Goal: Information Seeking & Learning: Learn about a topic

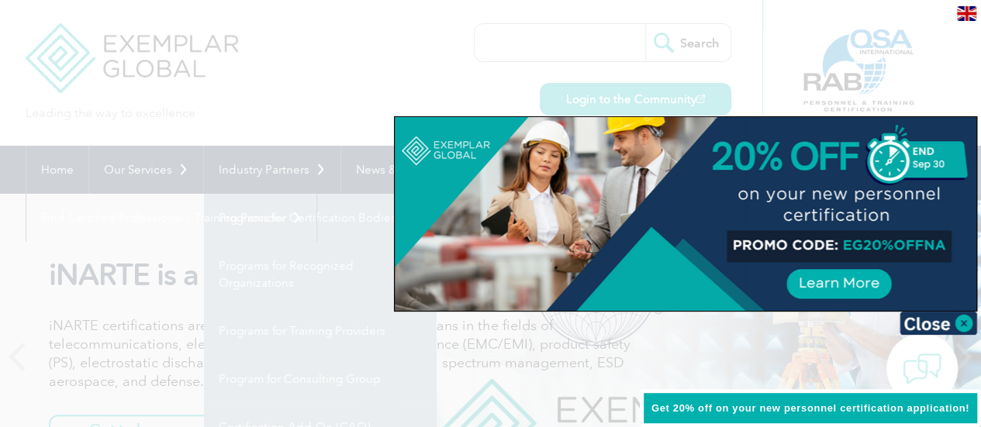
click at [571, 196] on div at bounding box center [685, 214] width 581 height 194
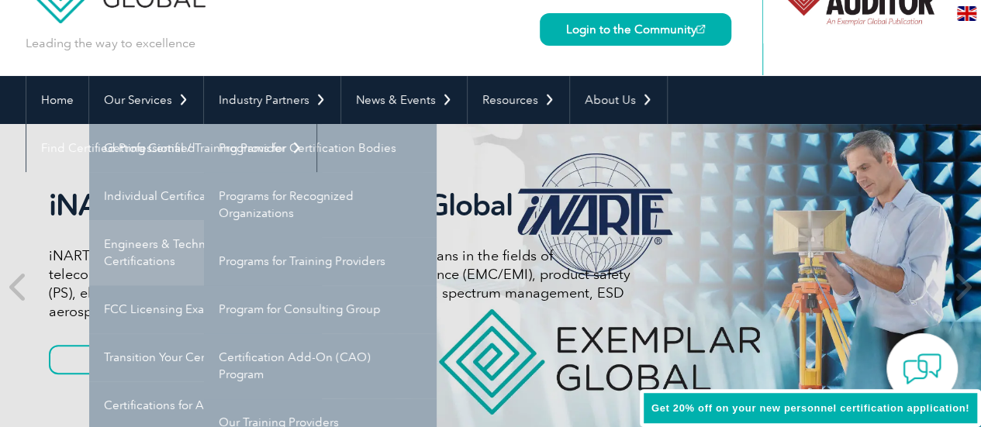
scroll to position [155, 0]
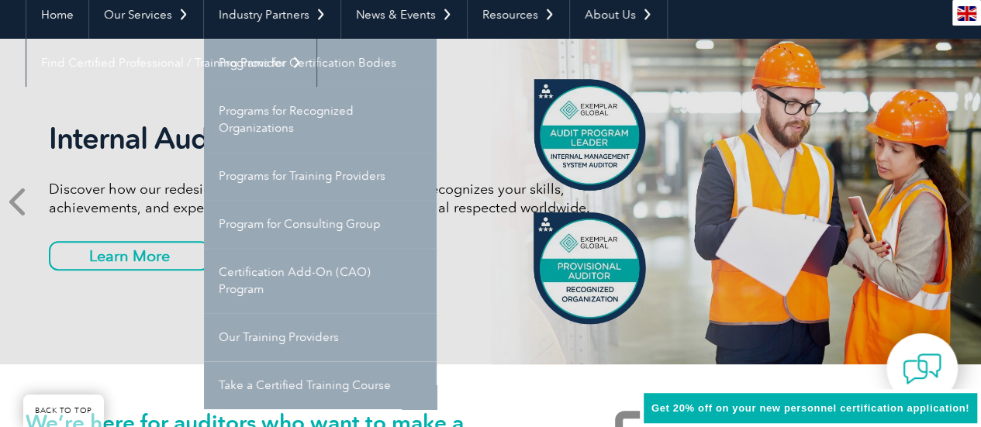
click at [0, 104] on span at bounding box center [19, 202] width 38 height 326
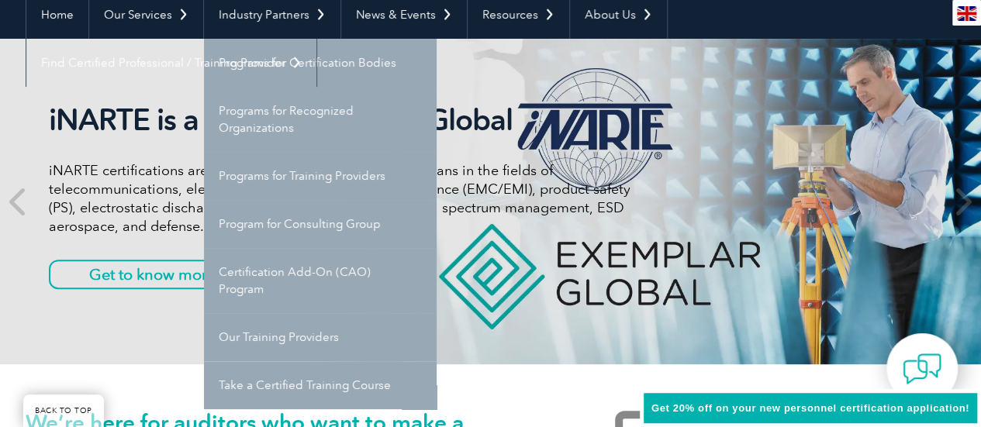
click at [166, 63] on div "iNARTE is a Part of Exemplar Global iNARTE certifications are for qualified eng…" at bounding box center [491, 202] width 930 height 326
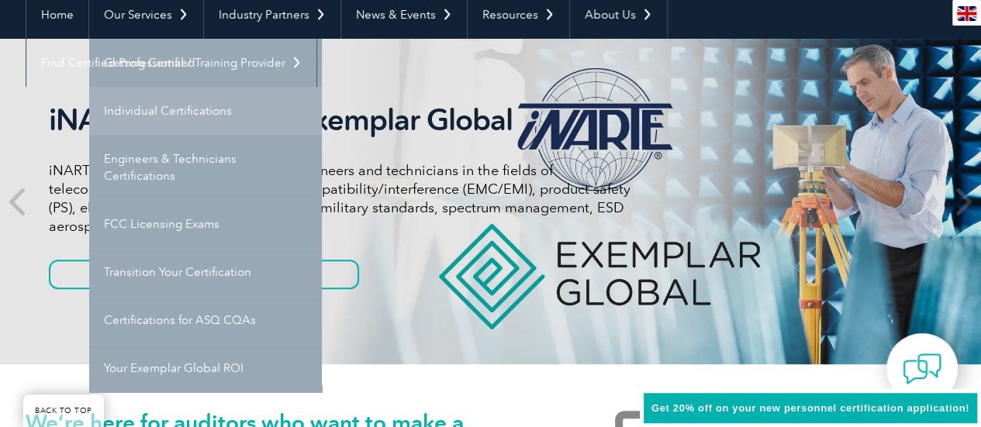
click at [158, 102] on link "Individual Certifications" at bounding box center [205, 111] width 233 height 48
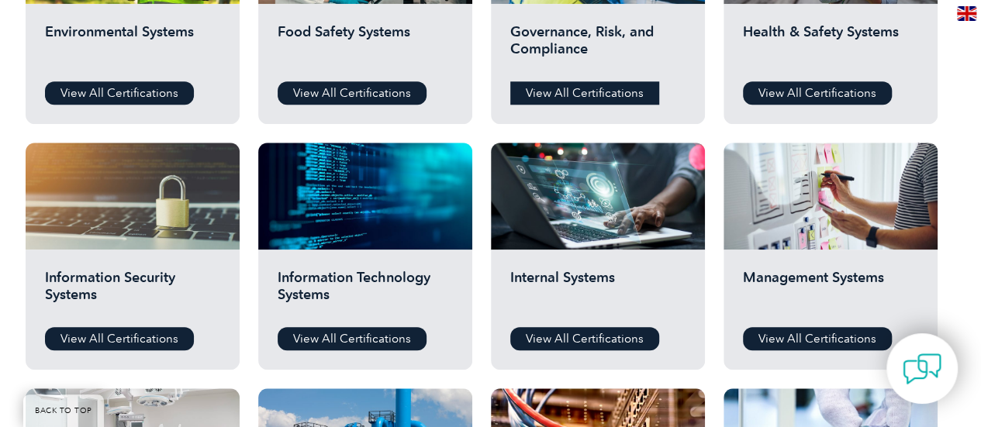
scroll to position [698, 0]
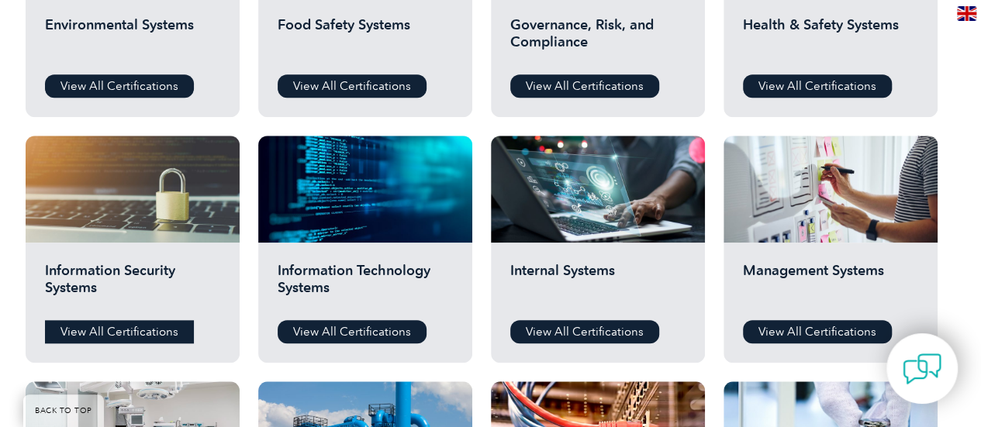
click at [105, 329] on link "View All Certifications" at bounding box center [119, 331] width 149 height 23
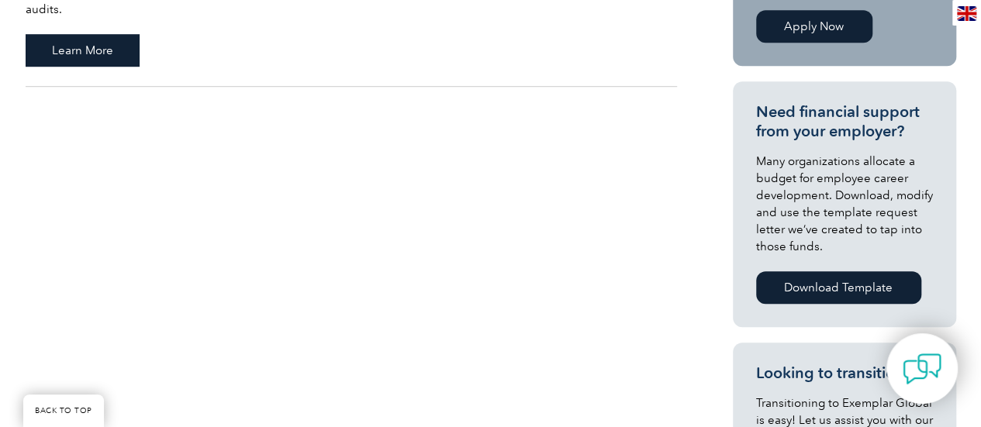
scroll to position [310, 0]
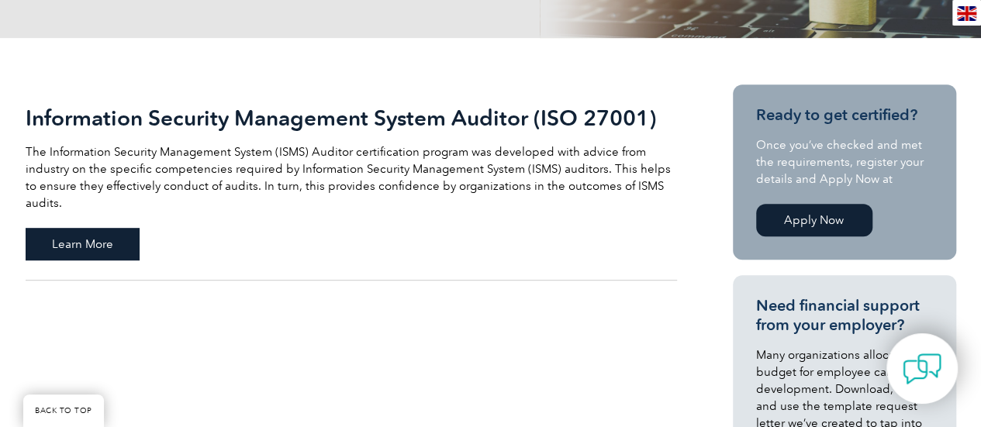
click at [102, 228] on span "Learn More" at bounding box center [83, 244] width 114 height 33
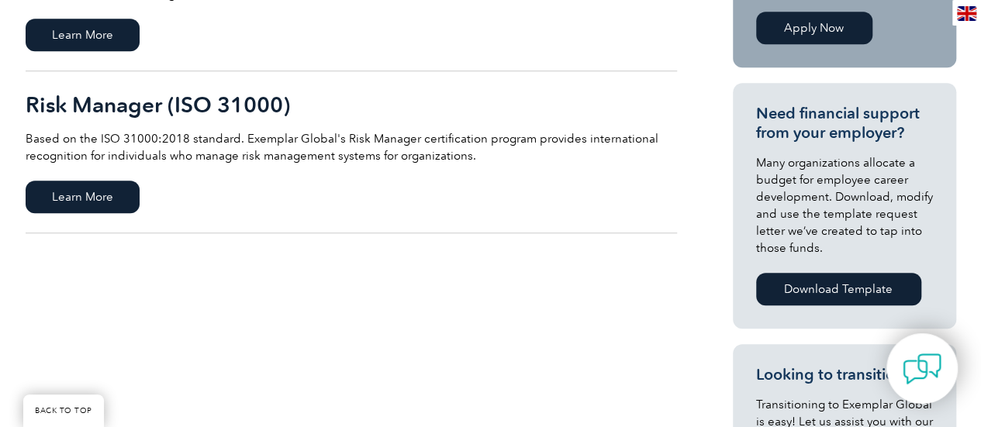
scroll to position [310, 0]
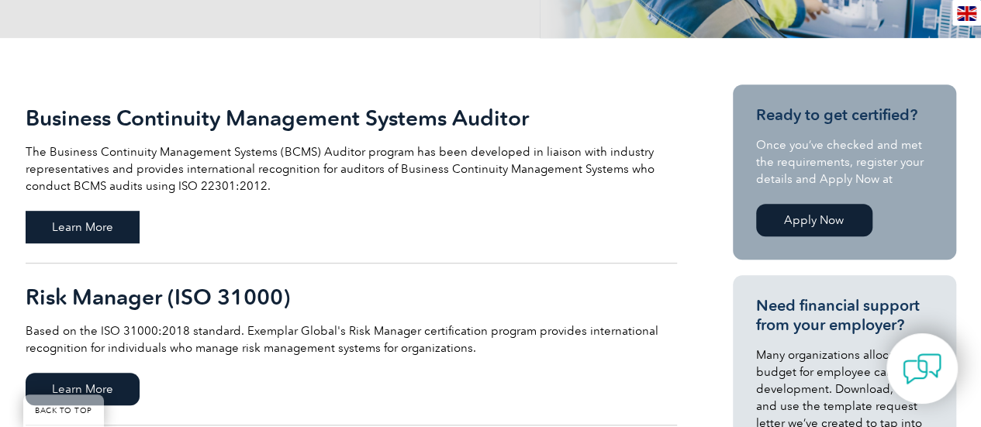
click at [68, 216] on span "Learn More" at bounding box center [83, 227] width 114 height 33
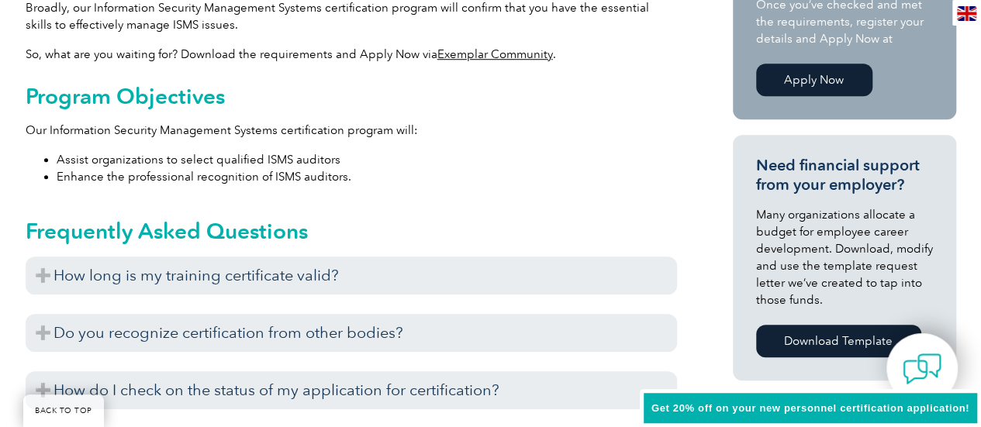
scroll to position [681, 0]
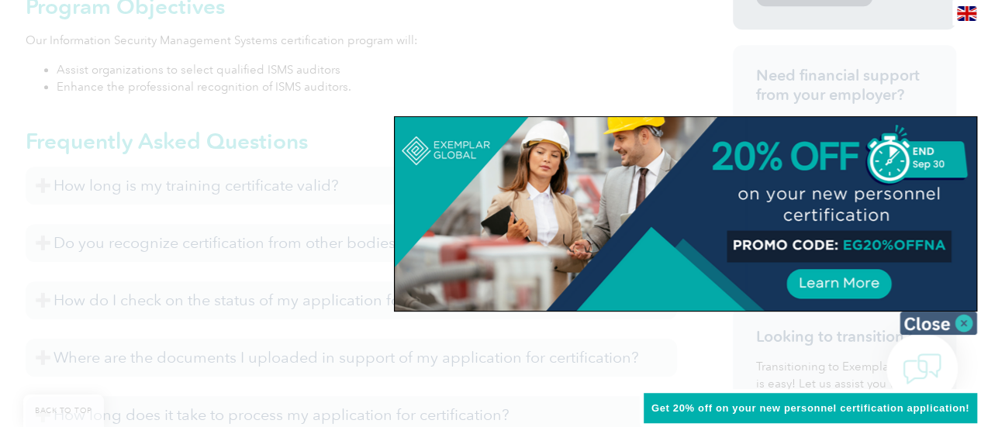
click at [959, 330] on img at bounding box center [938, 323] width 78 height 23
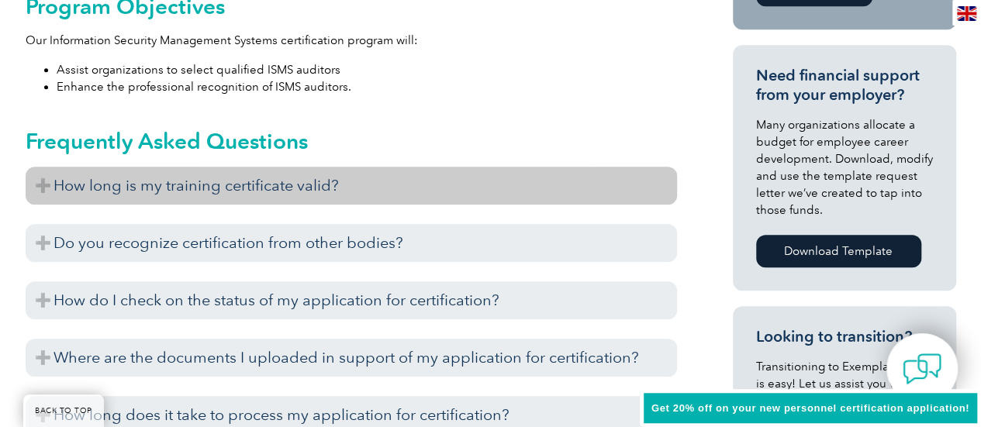
click at [178, 176] on h3 "How long is my training certificate valid?" at bounding box center [351, 186] width 651 height 38
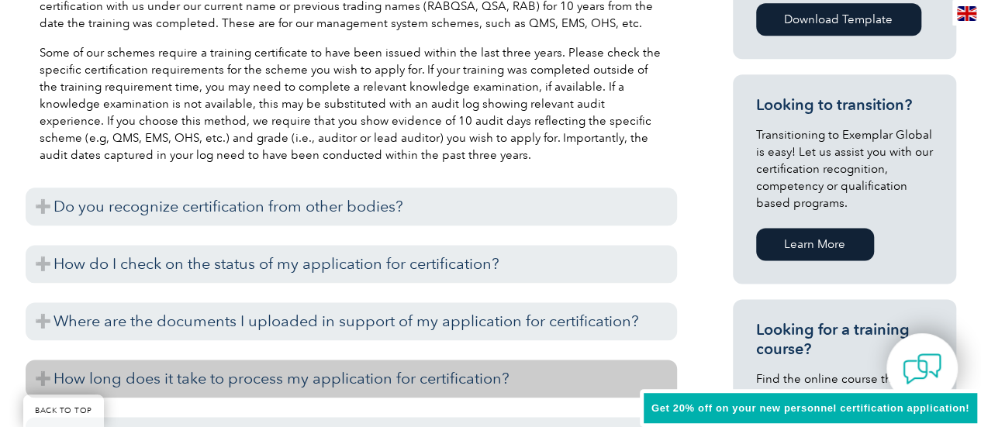
scroll to position [913, 0]
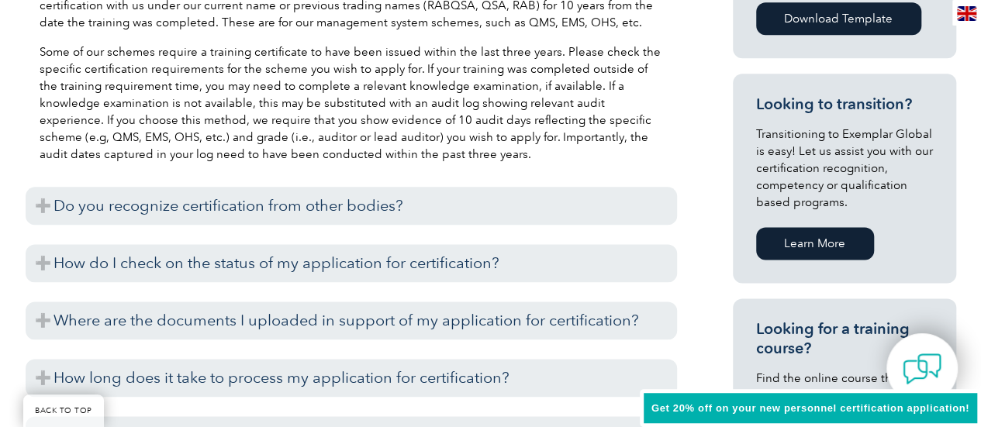
click at [341, 134] on p "Some of our schemes require a training certificate to have been issued within t…" at bounding box center [351, 102] width 623 height 119
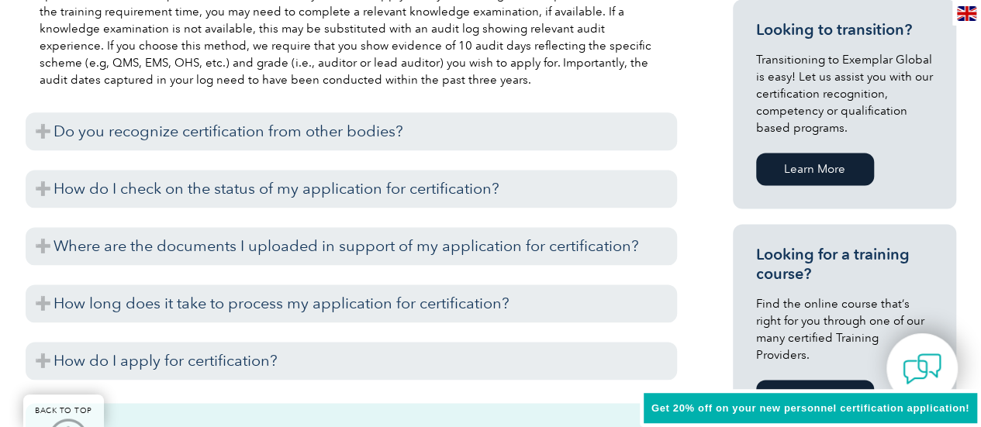
scroll to position [991, 0]
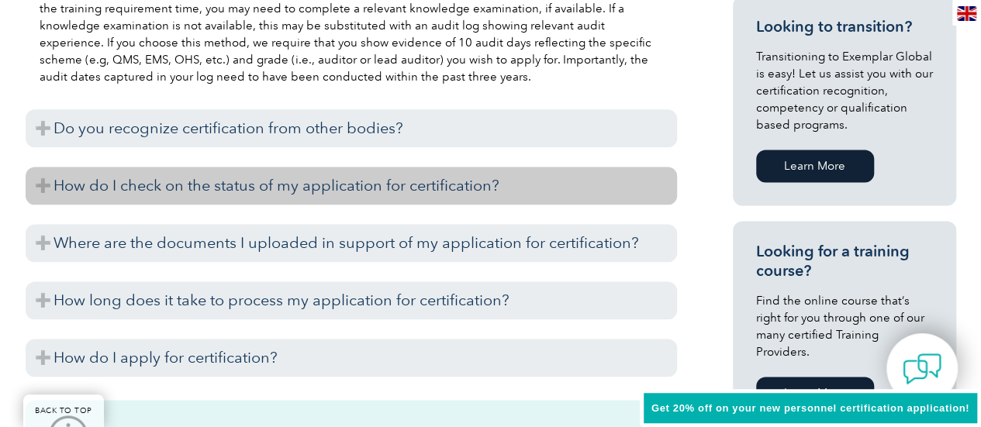
click at [112, 190] on h3 "How do I check on the status of my application for certification?" at bounding box center [351, 186] width 651 height 38
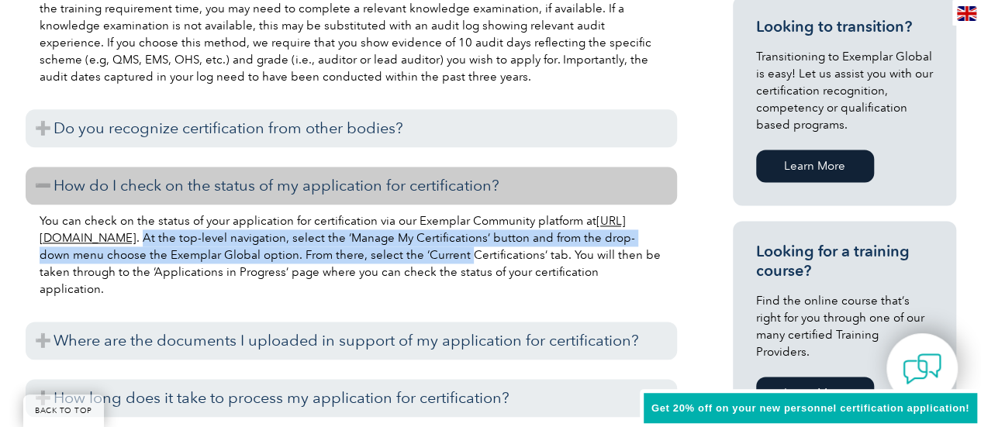
drag, startPoint x: 256, startPoint y: 236, endPoint x: 507, endPoint y: 258, distance: 252.1
click at [538, 253] on p "You can check on the status of your application for certification via our Exemp…" at bounding box center [351, 254] width 623 height 85
click at [328, 258] on p "You can check on the status of your application for certification via our Exemp…" at bounding box center [351, 254] width 623 height 85
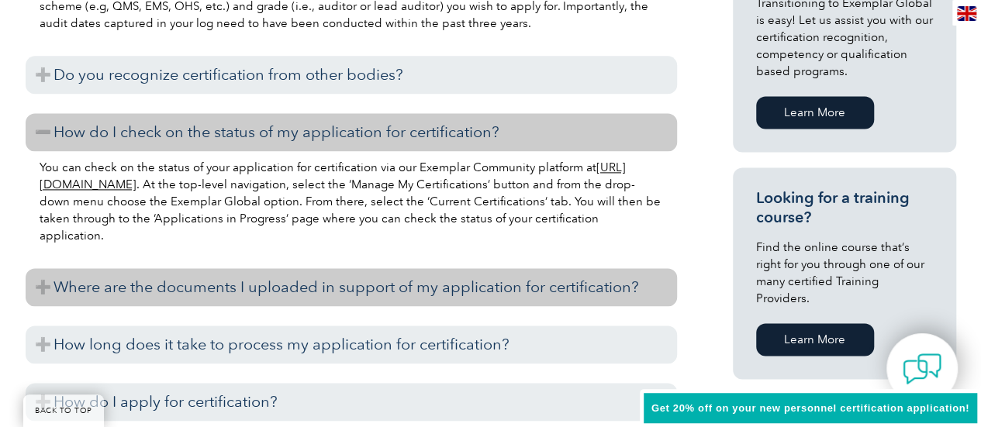
scroll to position [1068, 0]
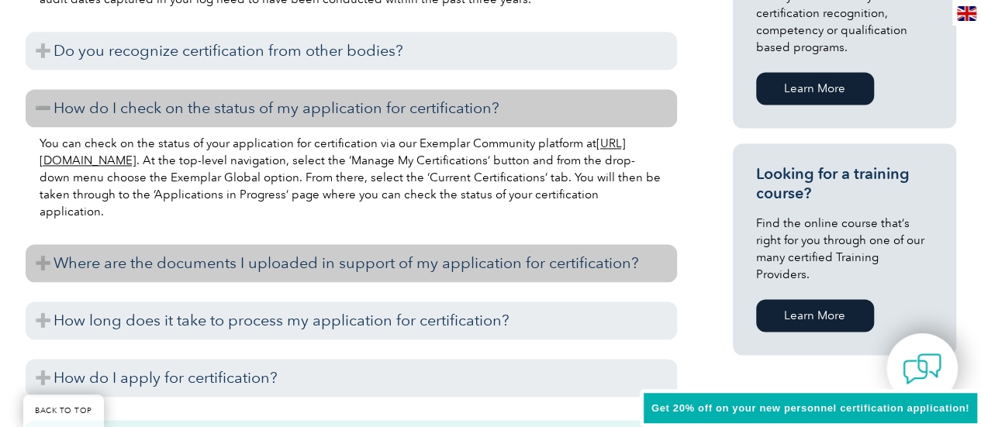
click at [347, 277] on h3 "Where are the documents I uploaded in support of my application for certificati…" at bounding box center [351, 263] width 651 height 38
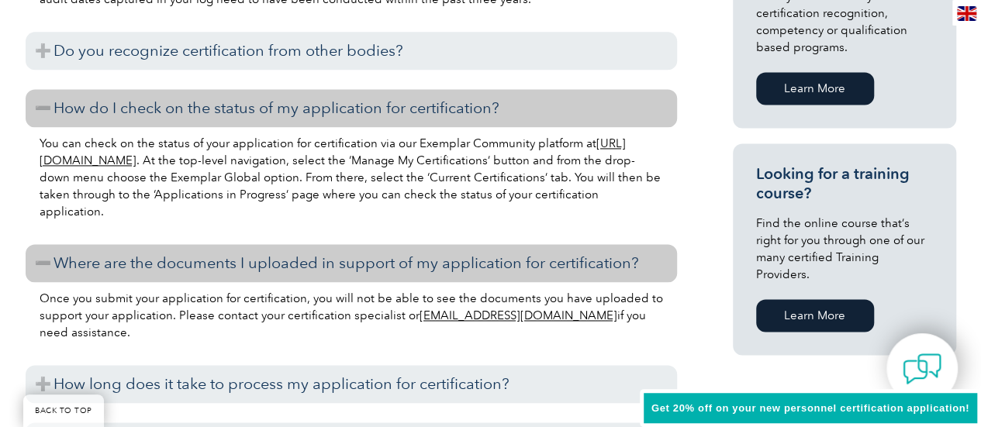
scroll to position [1146, 0]
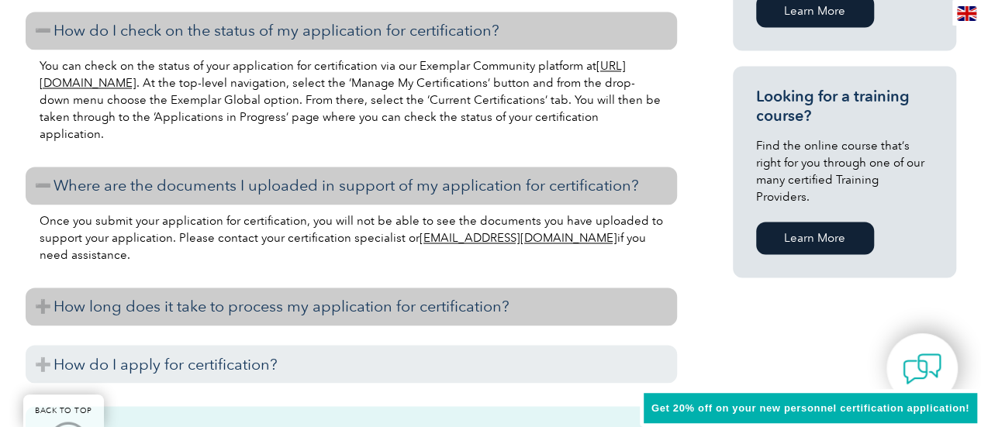
click at [330, 307] on h3 "How long does it take to process my application for certification?" at bounding box center [351, 307] width 651 height 38
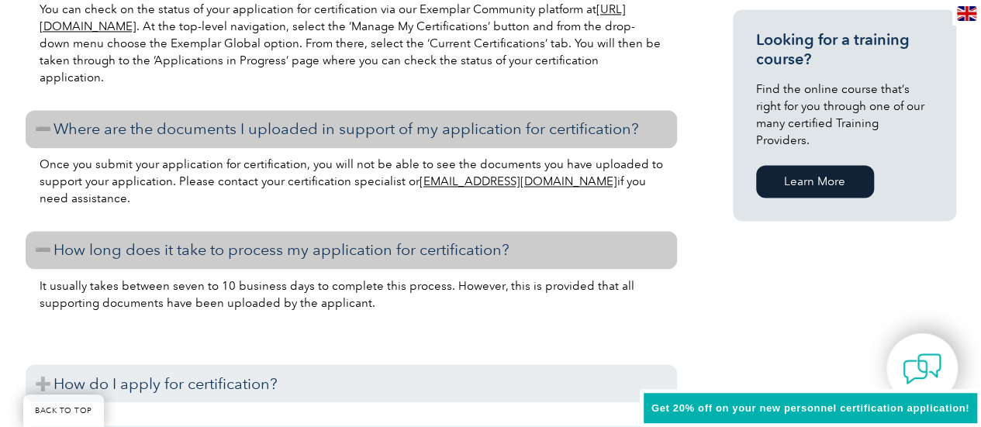
scroll to position [1301, 0]
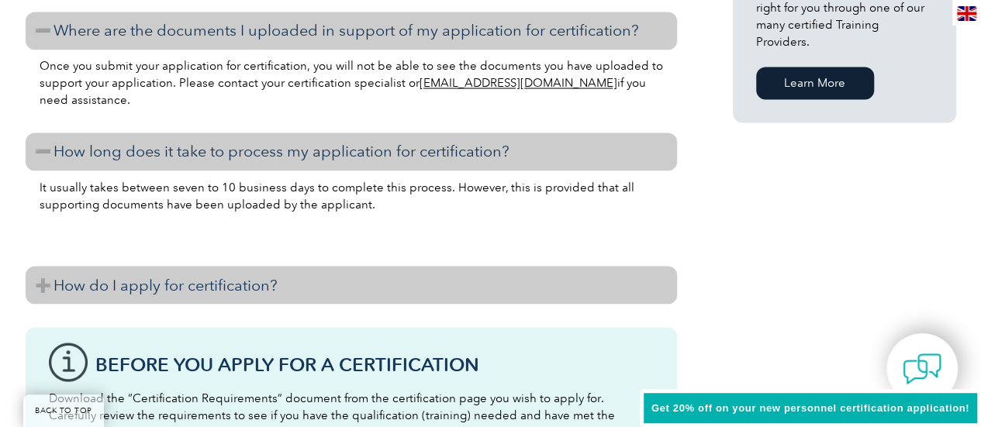
click at [360, 281] on h3 "How do I apply for certification?" at bounding box center [351, 285] width 651 height 38
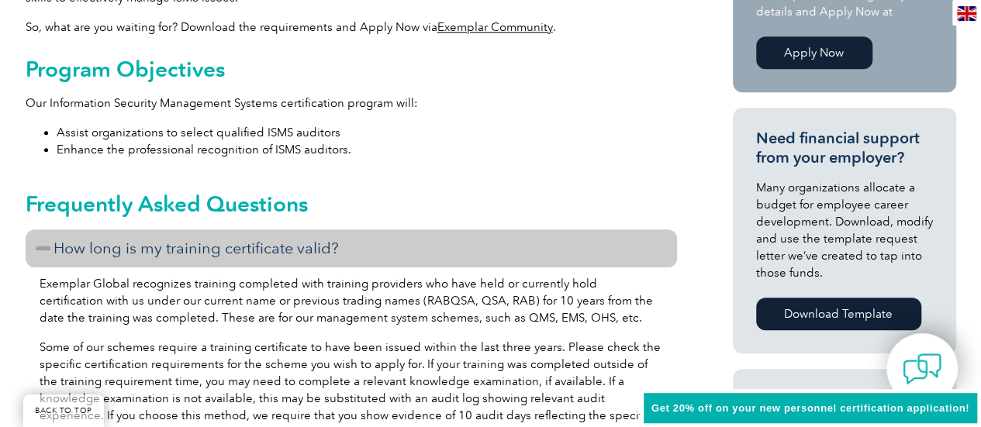
scroll to position [698, 0]
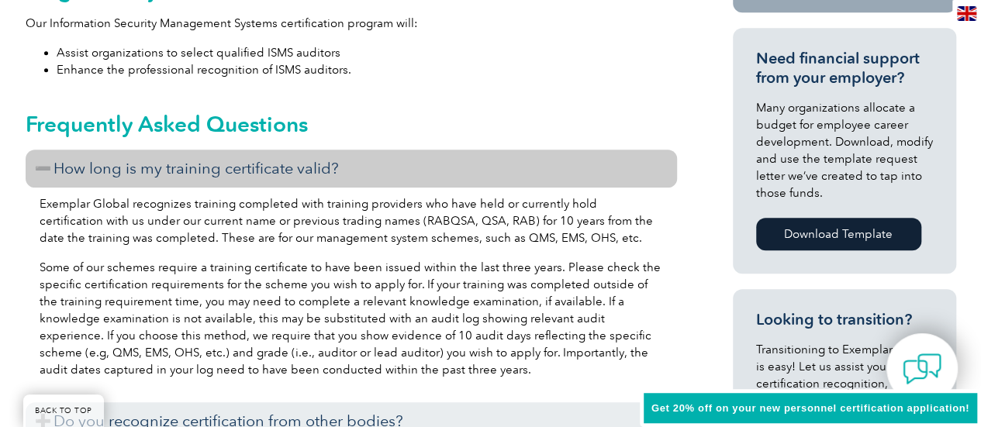
click at [280, 174] on h3 "How long is my training certificate valid?" at bounding box center [351, 169] width 651 height 38
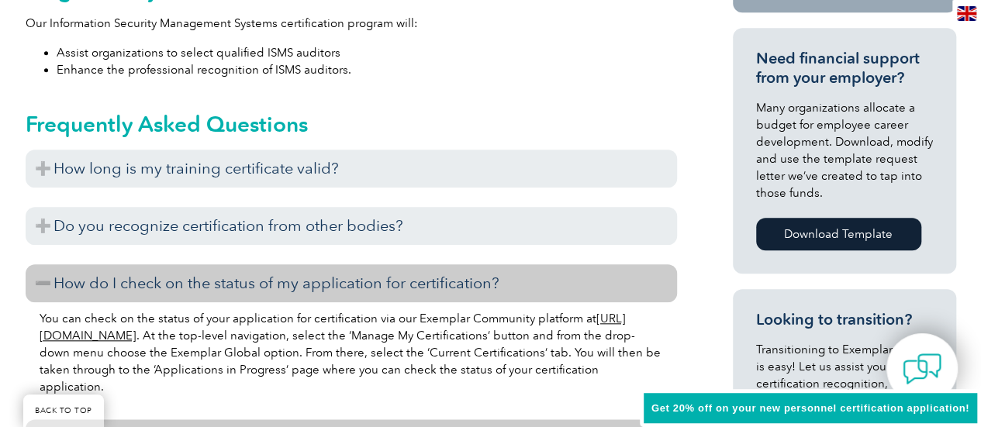
click at [247, 278] on h3 "How do I check on the status of my application for certification?" at bounding box center [351, 283] width 651 height 38
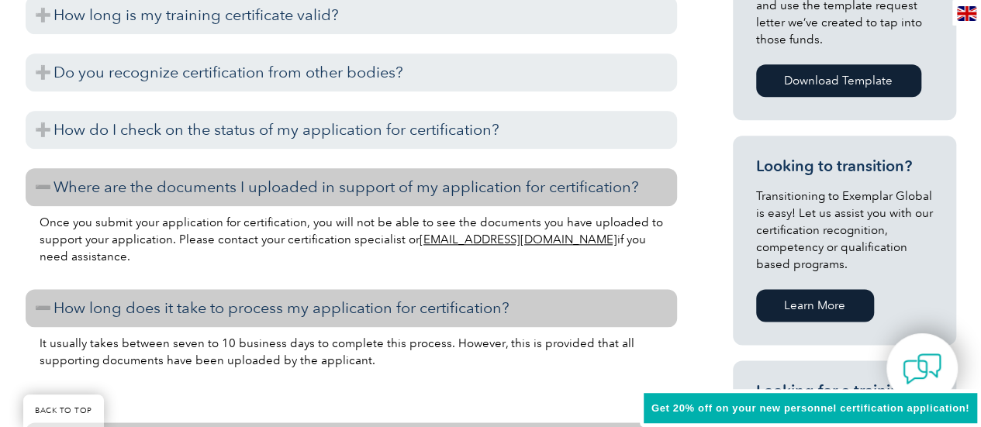
scroll to position [853, 0]
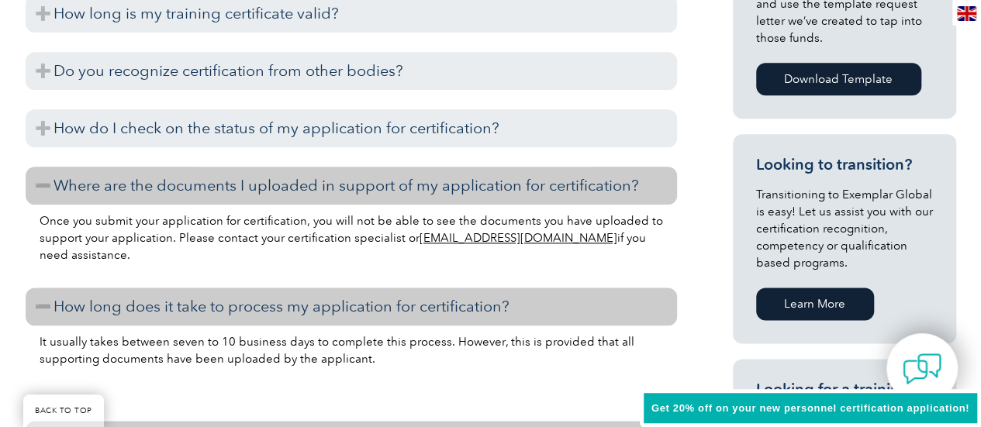
click at [291, 194] on h3 "Where are the documents I uploaded in support of my application for certificati…" at bounding box center [351, 186] width 651 height 38
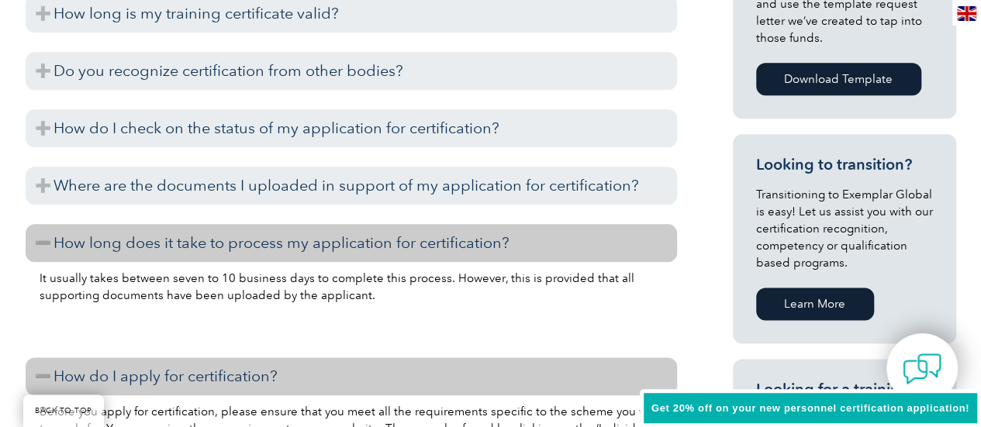
click at [262, 239] on h3 "How long does it take to process my application for certification?" at bounding box center [351, 243] width 651 height 38
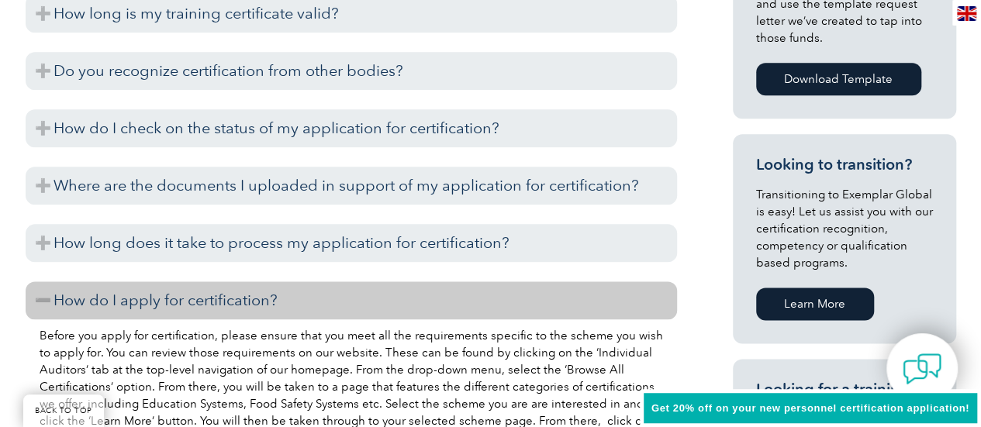
click at [271, 301] on h3 "How do I apply for certification?" at bounding box center [351, 300] width 651 height 38
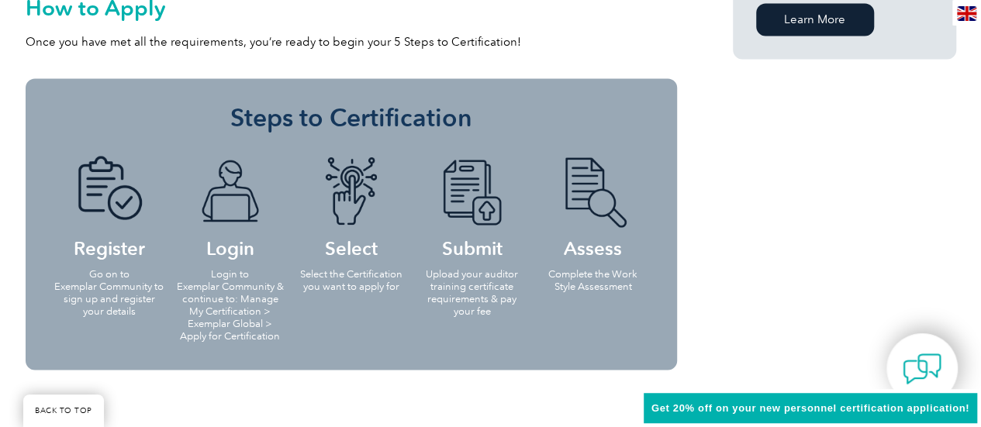
scroll to position [1395, 0]
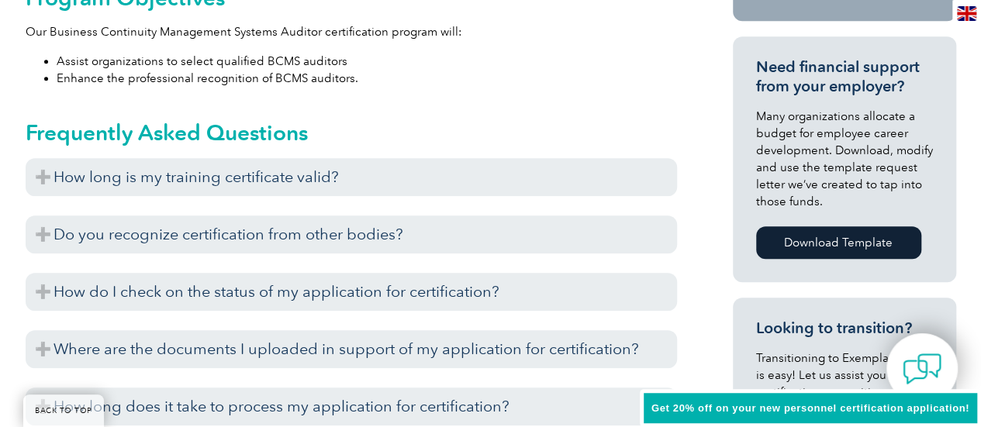
scroll to position [665, 0]
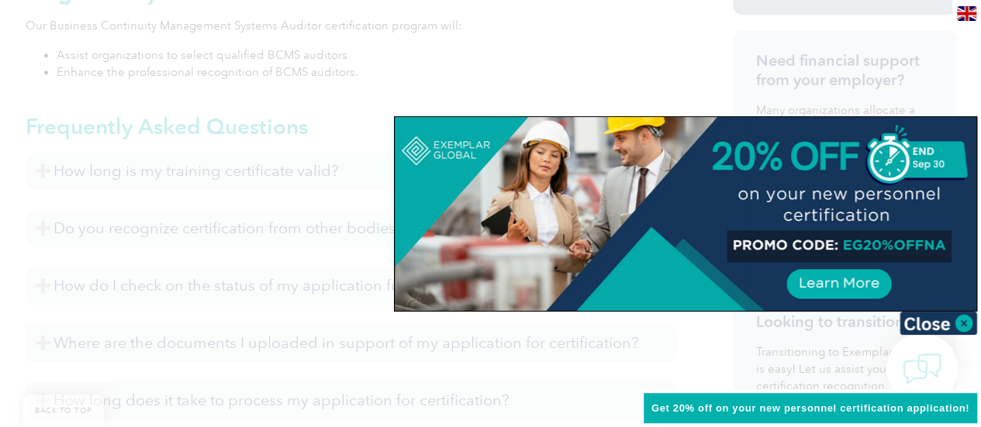
click at [171, 172] on div at bounding box center [490, 213] width 981 height 427
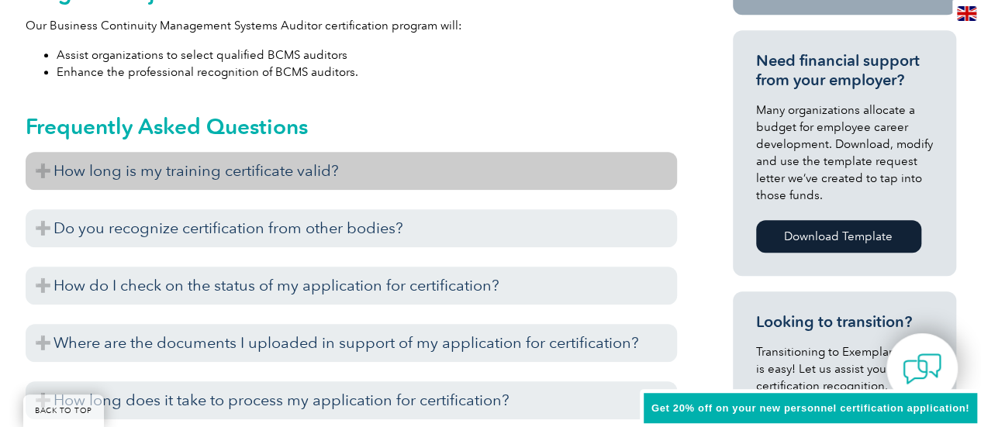
click at [248, 180] on h3 "How long is my training certificate valid?" at bounding box center [351, 171] width 651 height 38
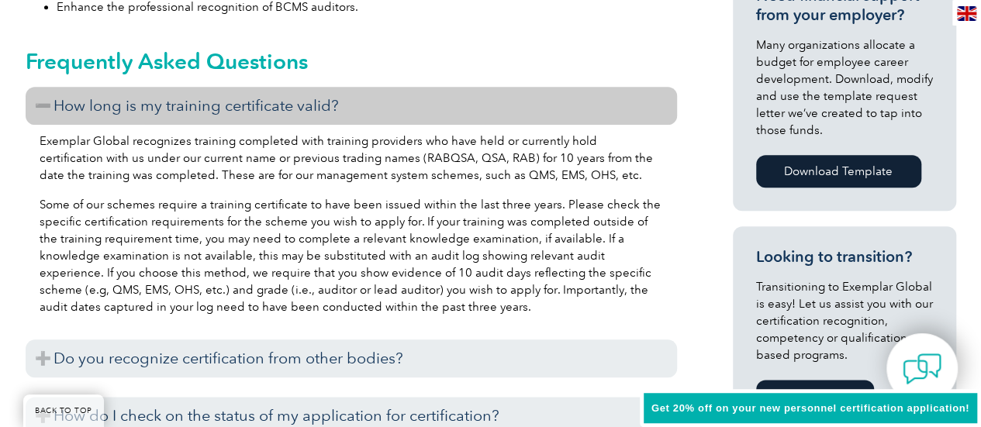
scroll to position [820, 0]
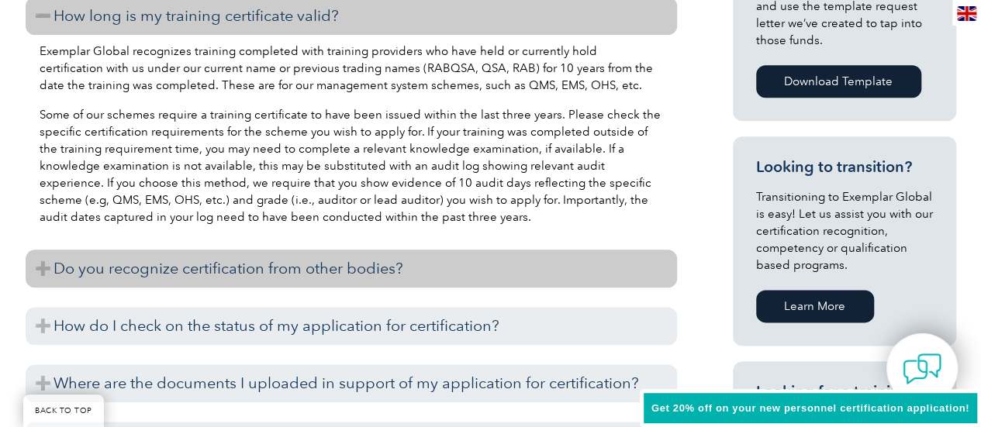
click at [295, 271] on h3 "Do you recognize certification from other bodies?" at bounding box center [351, 269] width 651 height 38
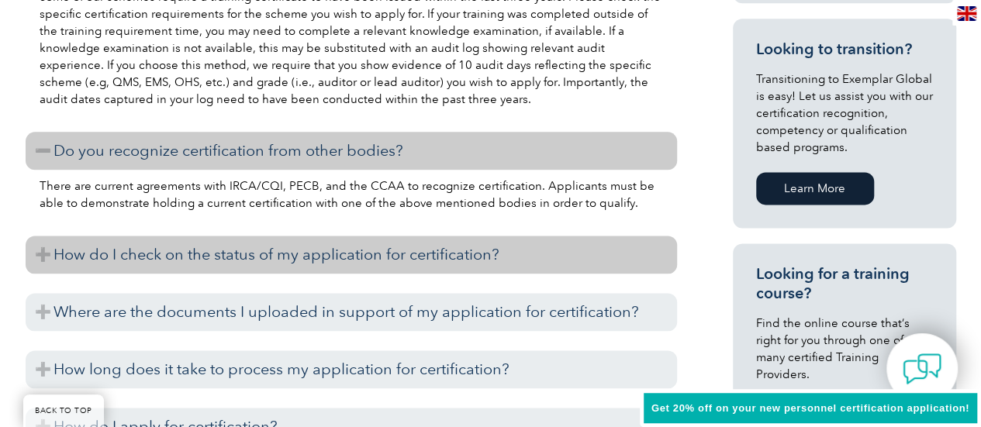
scroll to position [975, 0]
